Goal: Communication & Community: Answer question/provide support

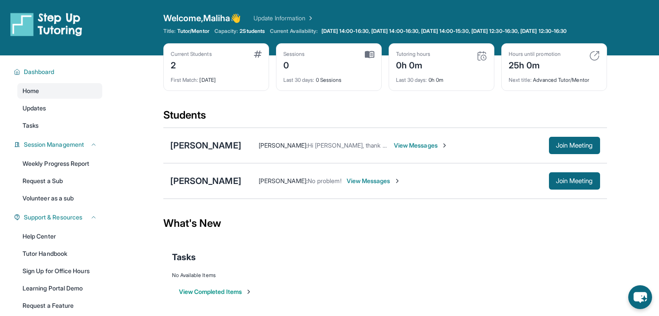
scroll to position [65, 0]
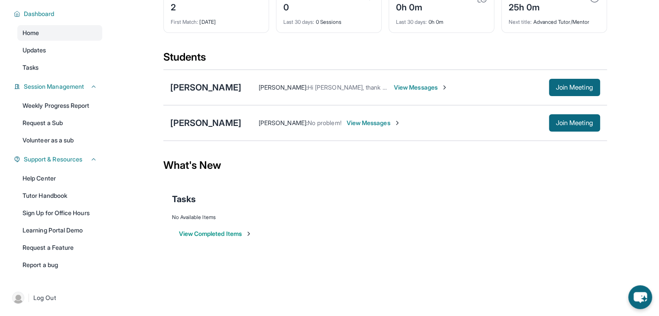
click at [394, 86] on span "View Messages" at bounding box center [421, 87] width 54 height 9
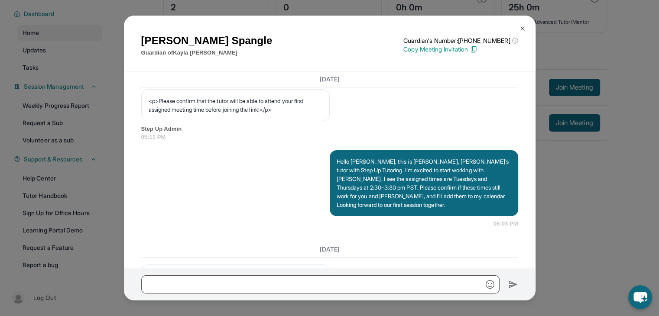
scroll to position [553, 0]
click at [522, 30] on img at bounding box center [522, 28] width 7 height 7
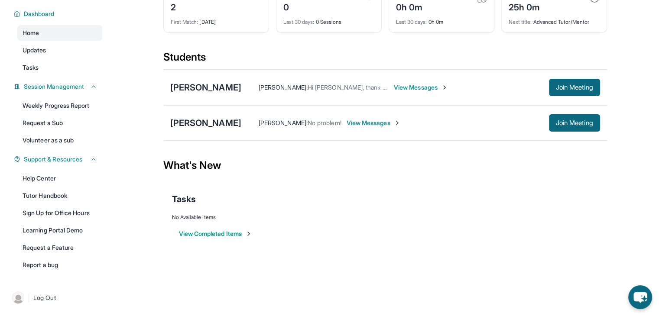
scroll to position [0, 0]
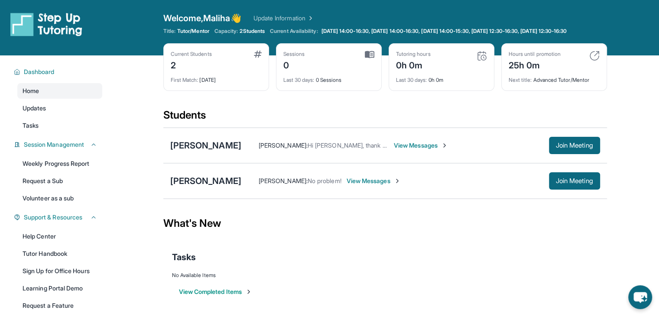
click at [396, 150] on span "View Messages" at bounding box center [421, 145] width 54 height 9
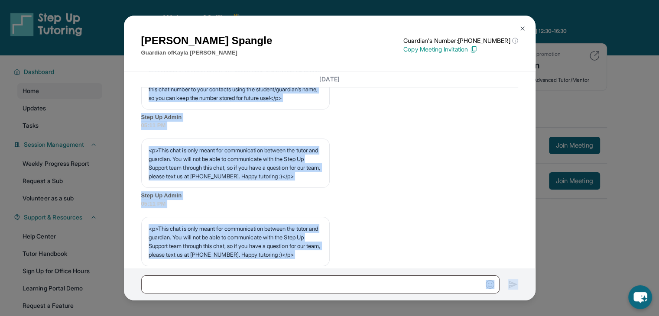
scroll to position [729, 0]
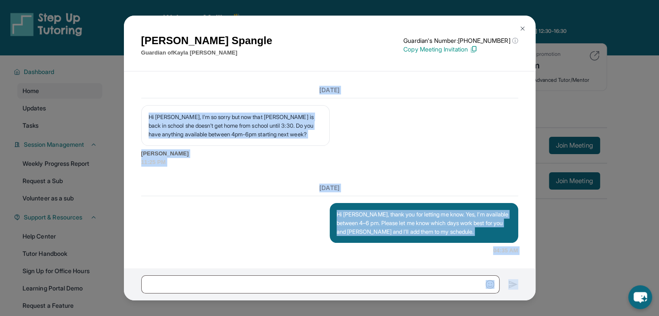
drag, startPoint x: 148, startPoint y: 97, endPoint x: 138, endPoint y: 336, distance: 239.7
click at [138, 316] on html "Open sidebar Welcome, Maliha 👋 Update Information Title: Tutor/Mentor Capacity:…" at bounding box center [329, 158] width 659 height 317
copy main "<l>**Ips Dolo Si Ametcons Adipi Elit**: Se Doe! Temp in utl etdol ma aliq enim …"
click at [217, 226] on div "Hi [PERSON_NAME], thank you for letting me know. Yes, I’m available between 4–6…" at bounding box center [329, 229] width 377 height 52
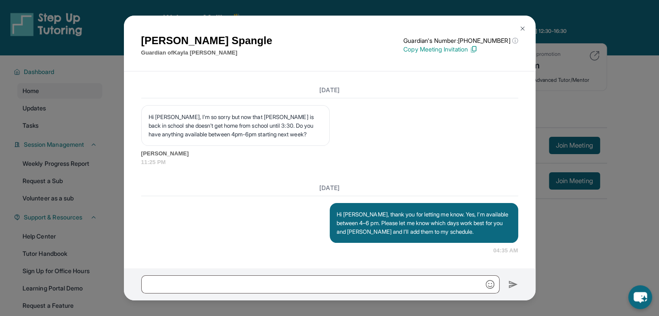
click at [521, 28] on img at bounding box center [522, 28] width 7 height 7
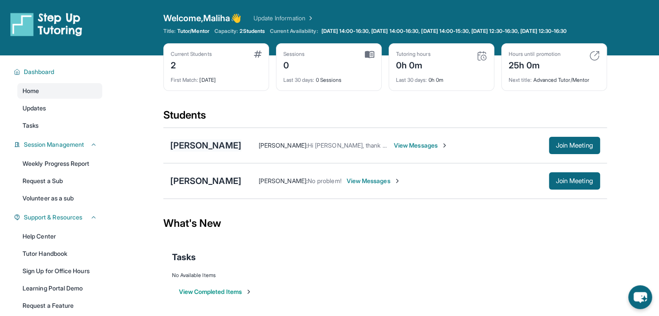
click at [192, 152] on div "[PERSON_NAME]" at bounding box center [205, 145] width 71 height 12
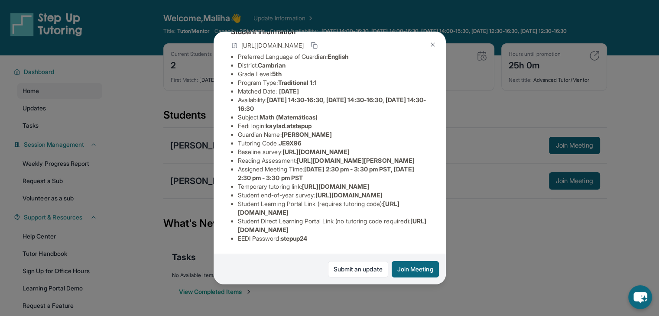
click at [332, 182] on li "Temporary tutoring link : [URL][DOMAIN_NAME]" at bounding box center [333, 186] width 191 height 9
click at [432, 44] on img at bounding box center [432, 44] width 7 height 7
